Goal: Navigation & Orientation: Find specific page/section

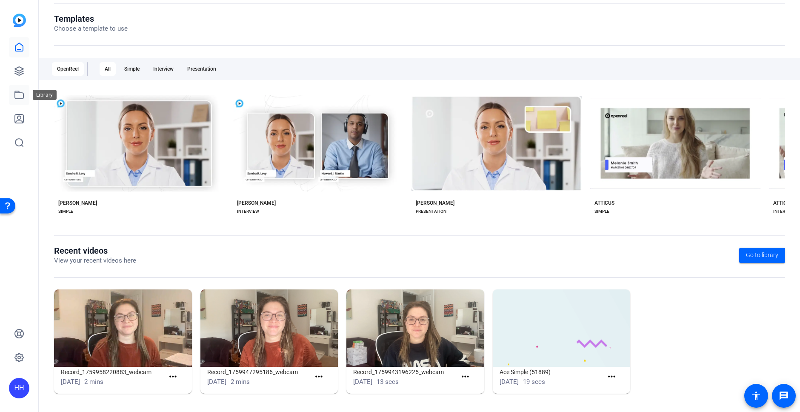
click at [20, 96] on icon at bounding box center [19, 95] width 10 height 10
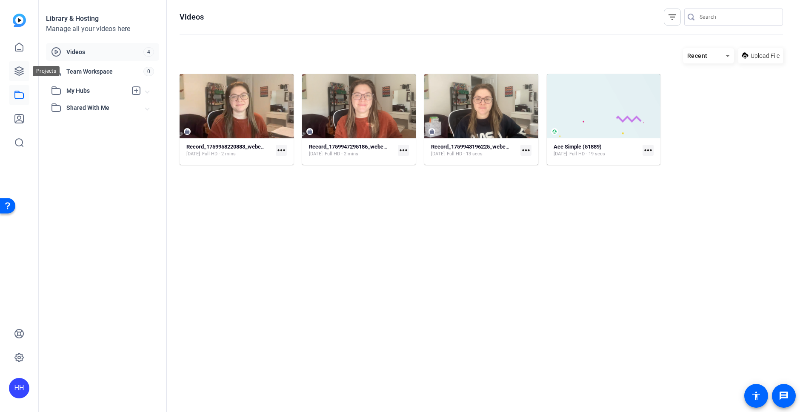
click at [23, 74] on icon at bounding box center [19, 71] width 10 height 10
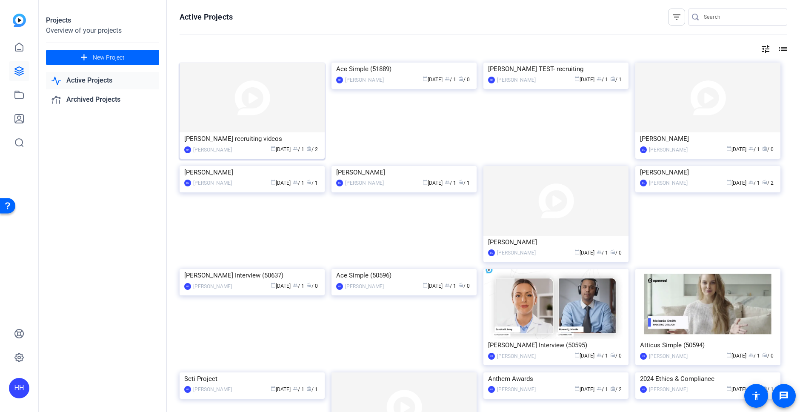
click at [245, 112] on img at bounding box center [252, 98] width 145 height 70
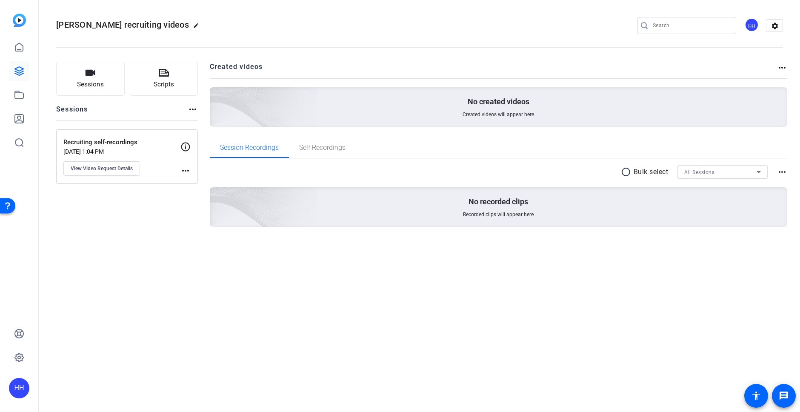
click at [674, 299] on div "[PERSON_NAME] recruiting videos edit HH settings Sessions Scripts Sessions more…" at bounding box center [419, 206] width 761 height 412
click at [18, 77] on link at bounding box center [19, 71] width 20 height 20
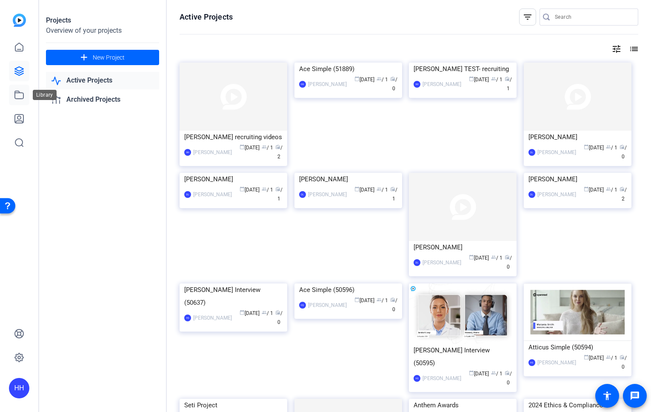
click at [23, 99] on icon at bounding box center [19, 95] width 10 height 10
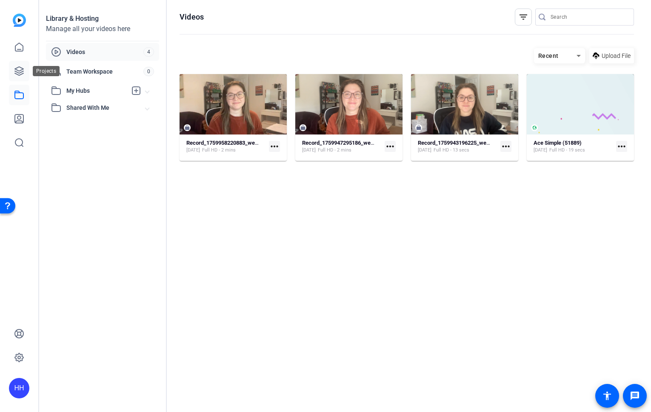
click at [23, 77] on link at bounding box center [19, 71] width 20 height 20
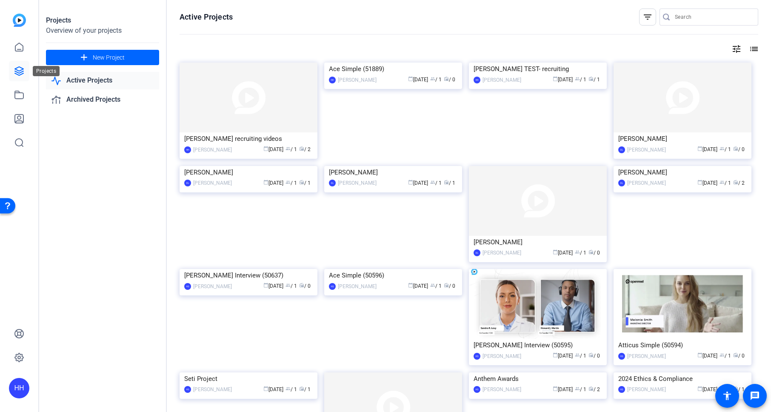
click at [28, 73] on link at bounding box center [19, 71] width 20 height 20
